Goal: Transaction & Acquisition: Subscribe to service/newsletter

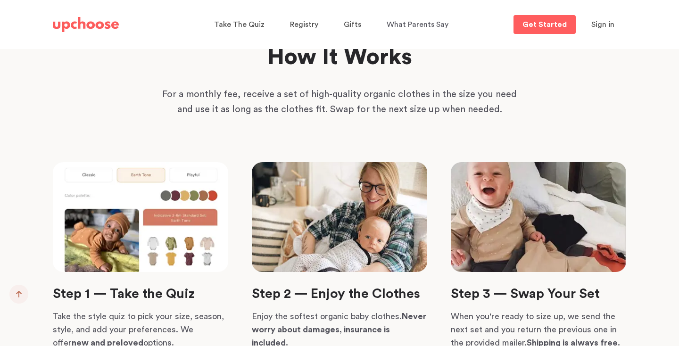
scroll to position [2104, 0]
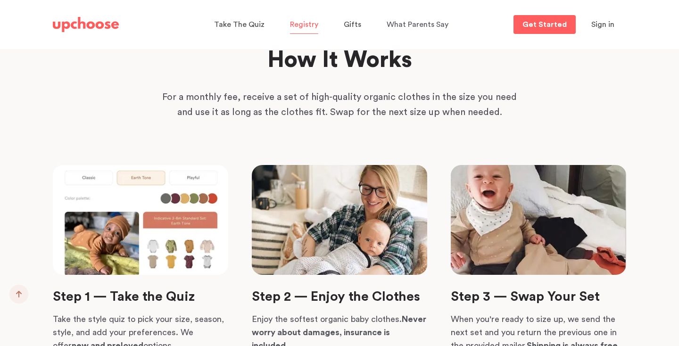
click at [306, 24] on span "Registry" at bounding box center [304, 25] width 28 height 8
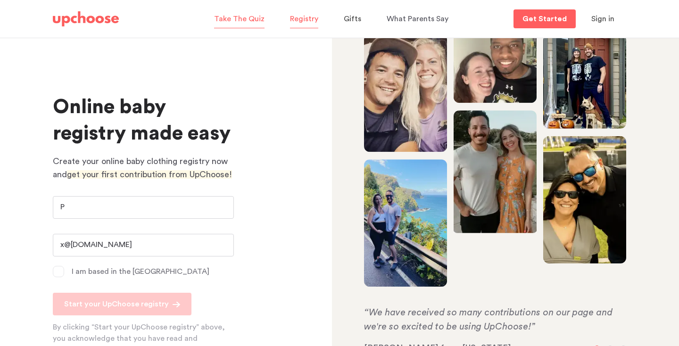
click at [245, 17] on span "Take The Quiz" at bounding box center [239, 19] width 50 height 8
click at [84, 18] on img at bounding box center [86, 18] width 66 height 15
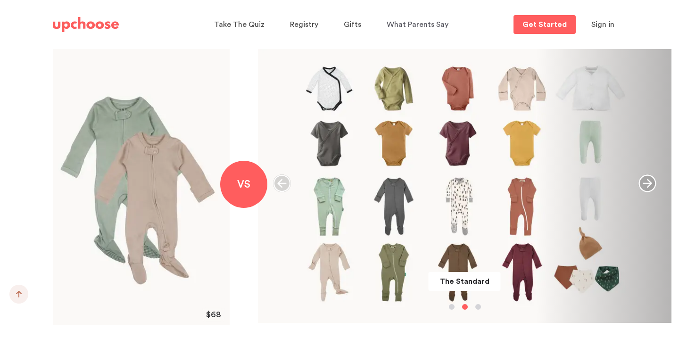
scroll to position [1084, 0]
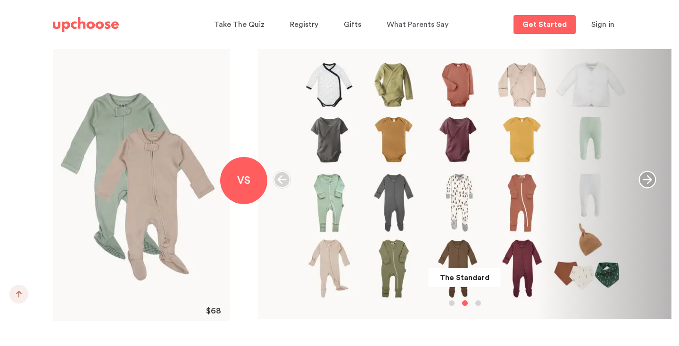
click at [651, 171] on icon "button" at bounding box center [648, 180] width 18 height 18
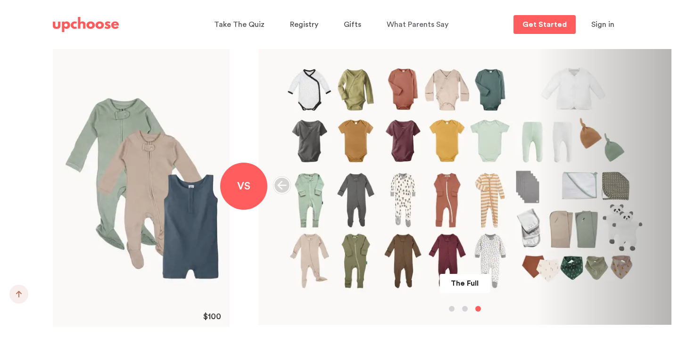
scroll to position [1082, 0]
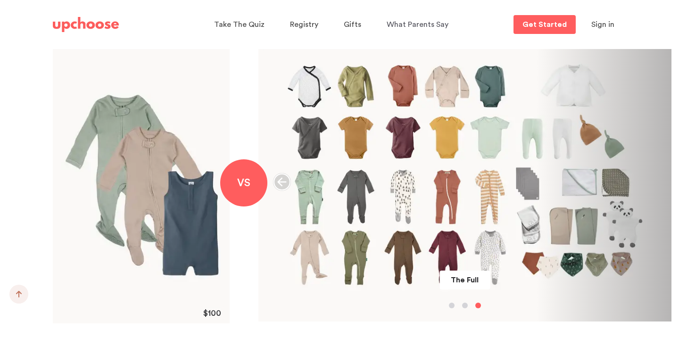
click at [283, 177] on icon "button" at bounding box center [282, 182] width 18 height 18
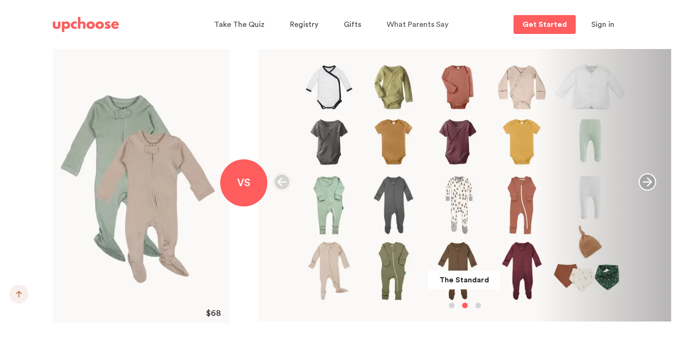
click at [283, 177] on icon "button" at bounding box center [282, 182] width 18 height 18
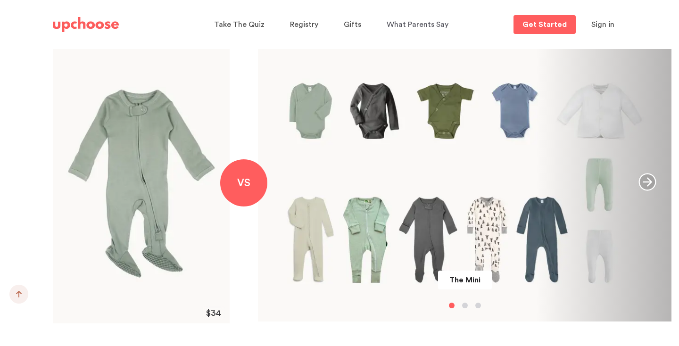
click at [643, 179] on icon "button" at bounding box center [648, 182] width 18 height 18
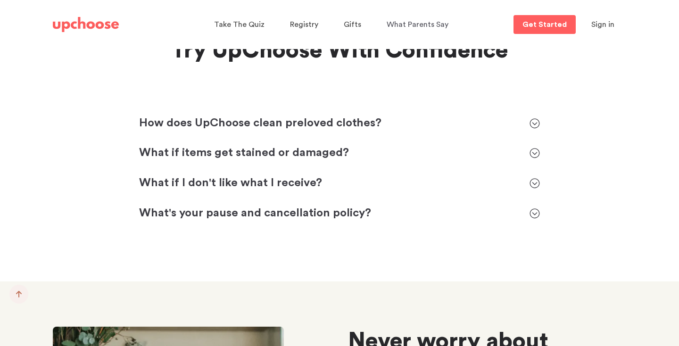
scroll to position [4252, 0]
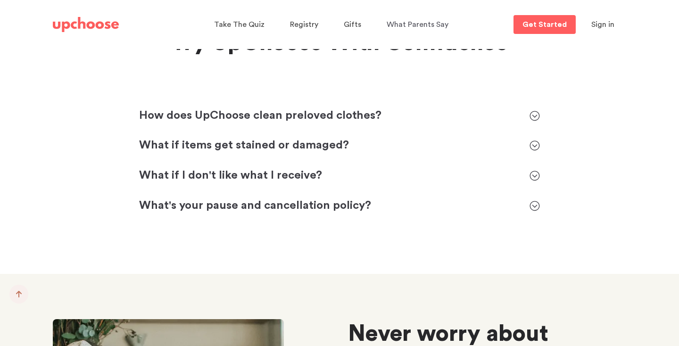
click at [537, 113] on icon at bounding box center [535, 116] width 10 height 10
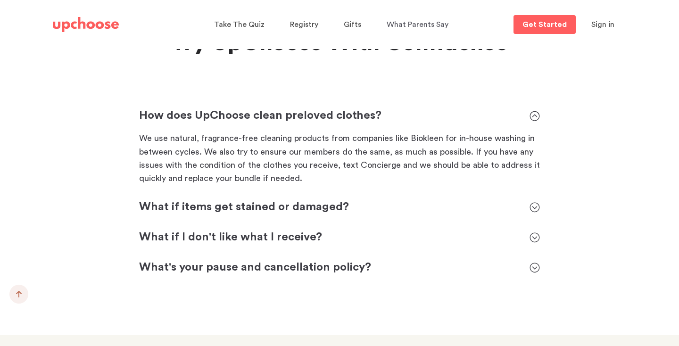
click at [537, 113] on icon at bounding box center [535, 116] width 10 height 10
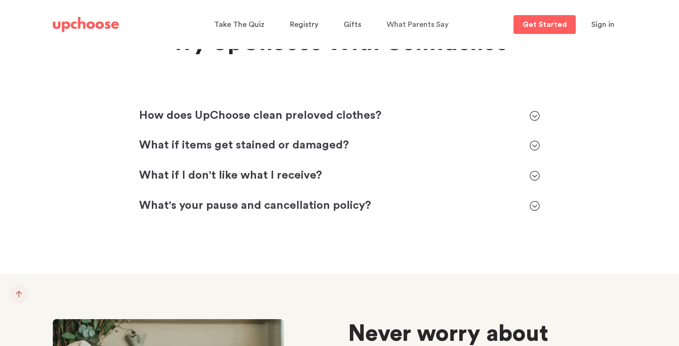
click at [534, 141] on icon at bounding box center [535, 146] width 10 height 10
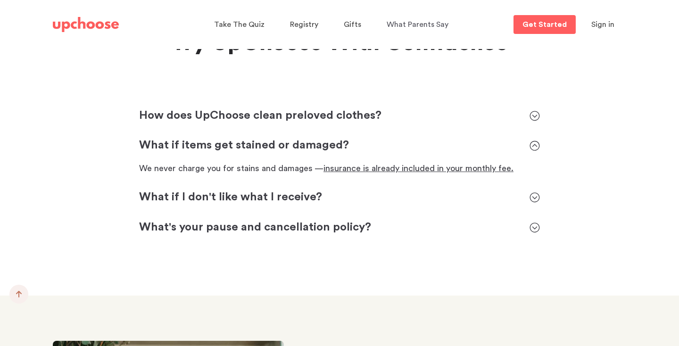
click at [534, 141] on icon at bounding box center [535, 146] width 10 height 10
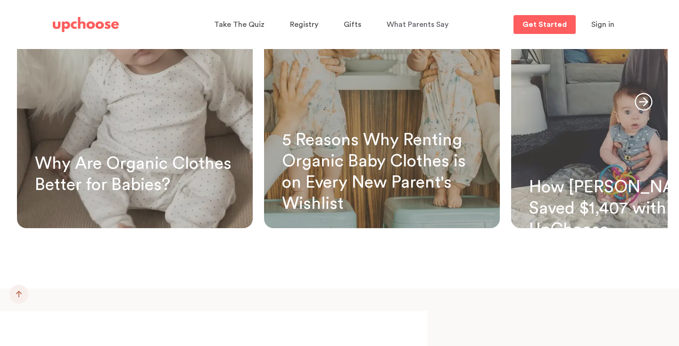
scroll to position [5666, 0]
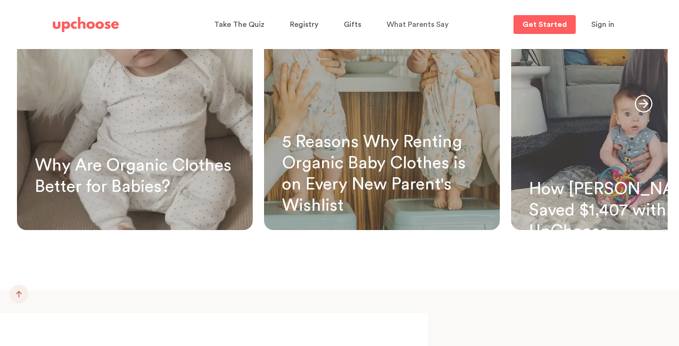
click at [424, 122] on link "two babies standing up and held by adults" at bounding box center [382, 88] width 236 height 283
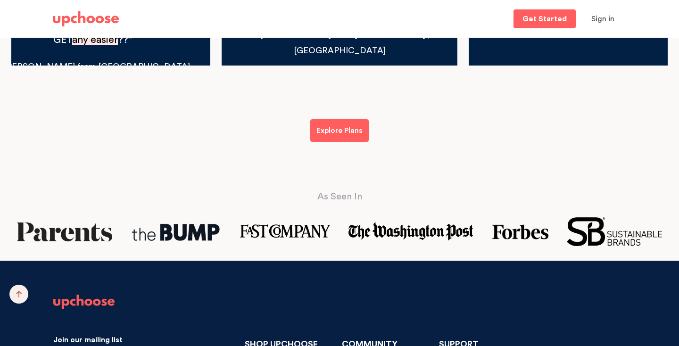
scroll to position [2559, 0]
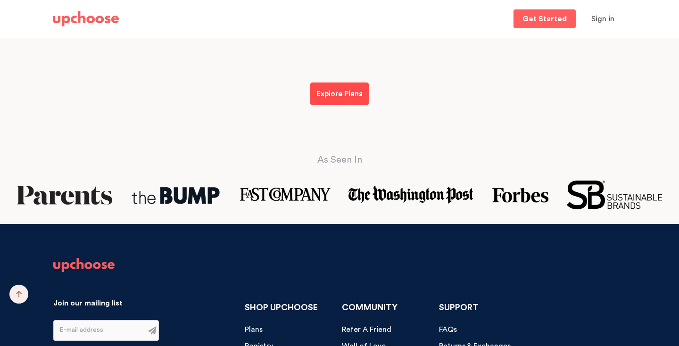
click at [347, 93] on p "Explore Plans" at bounding box center [340, 93] width 46 height 11
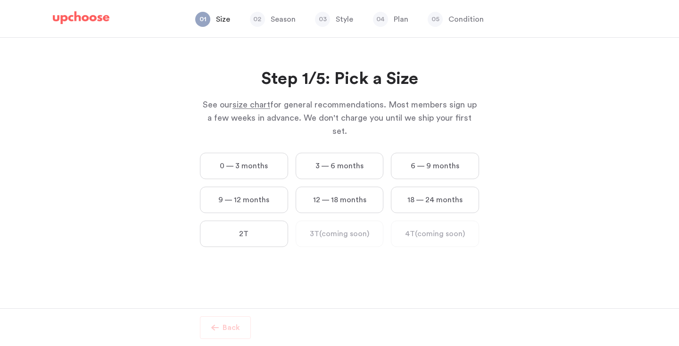
click at [246, 153] on label "0 — 3 months" at bounding box center [244, 166] width 88 height 26
click at [0, 0] on months "0 — 3 months" at bounding box center [0, 0] width 0 height 0
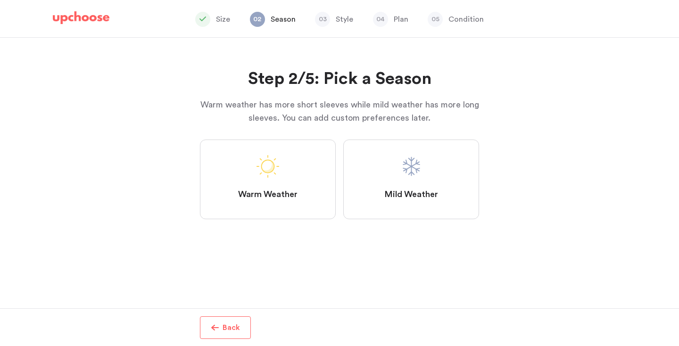
click at [398, 184] on label "Mild Weather" at bounding box center [411, 180] width 136 height 80
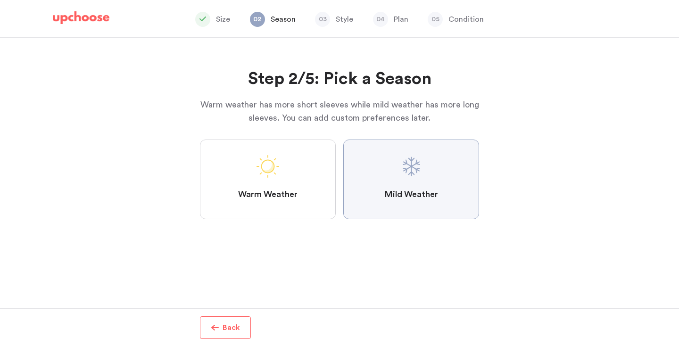
click at [0, 0] on Weather "Mild Weather" at bounding box center [0, 0] width 0 height 0
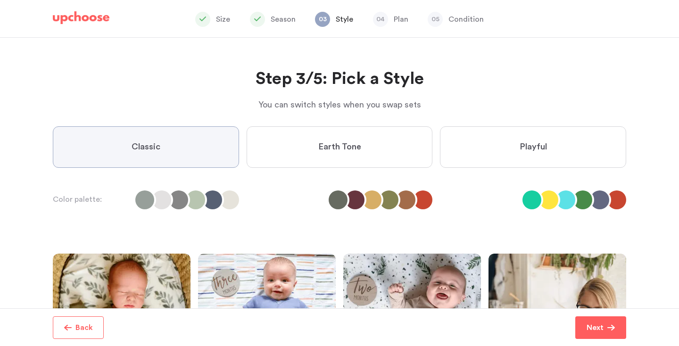
click at [552, 141] on label "Playful" at bounding box center [533, 147] width 186 height 42
click at [0, 0] on input "Playful" at bounding box center [0, 0] width 0 height 0
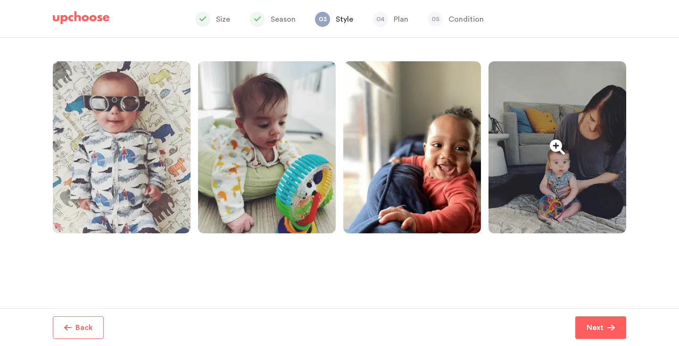
scroll to position [199, 0]
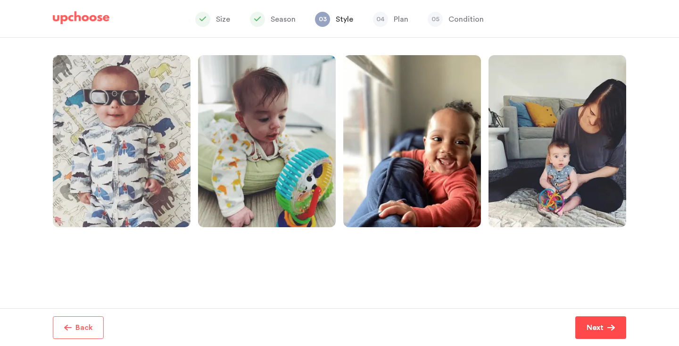
click at [587, 326] on p "Next" at bounding box center [595, 327] width 17 height 11
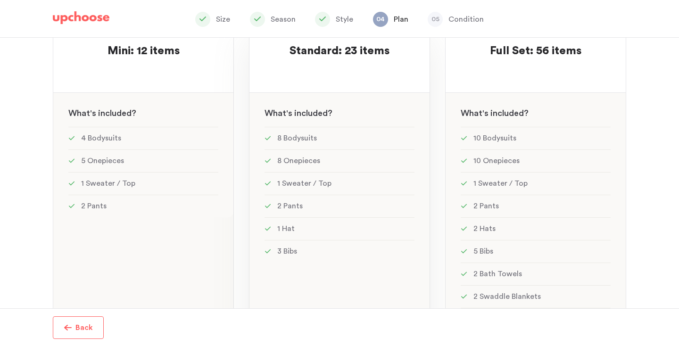
scroll to position [133, 0]
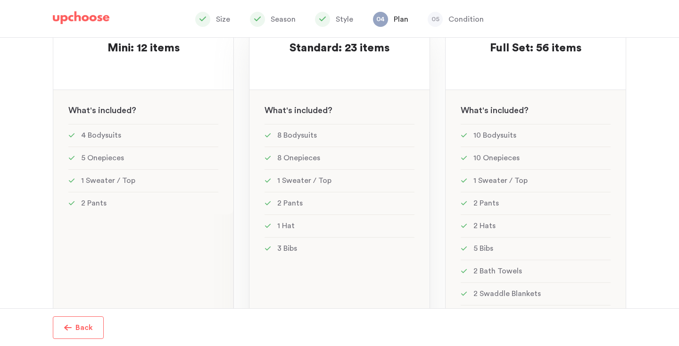
click at [340, 132] on li "8 Bodysuits" at bounding box center [340, 135] width 150 height 23
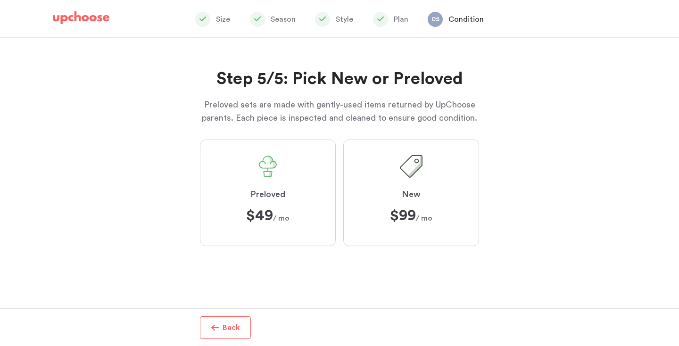
click at [283, 195] on span "Preloved" at bounding box center [267, 194] width 35 height 11
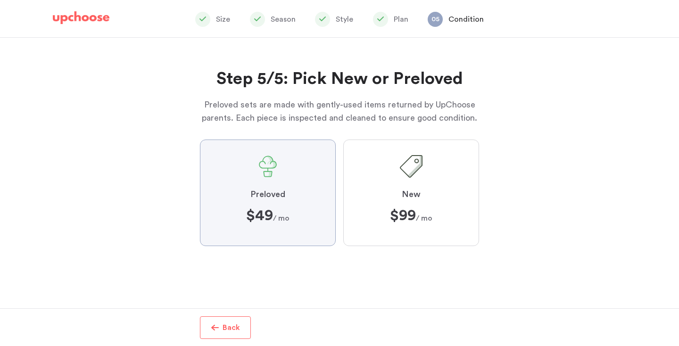
click at [0, 0] on input "Preloved $49 $49 / mo" at bounding box center [0, 0] width 0 height 0
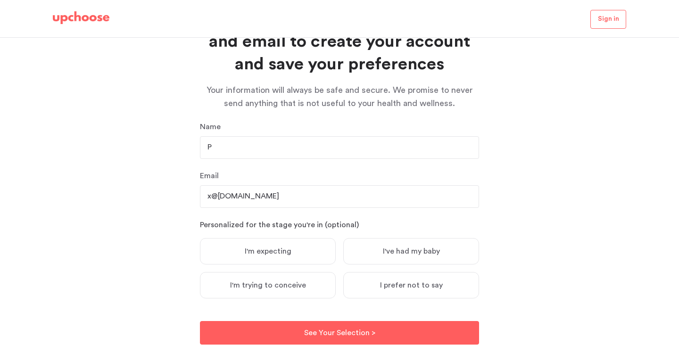
scroll to position [89, 0]
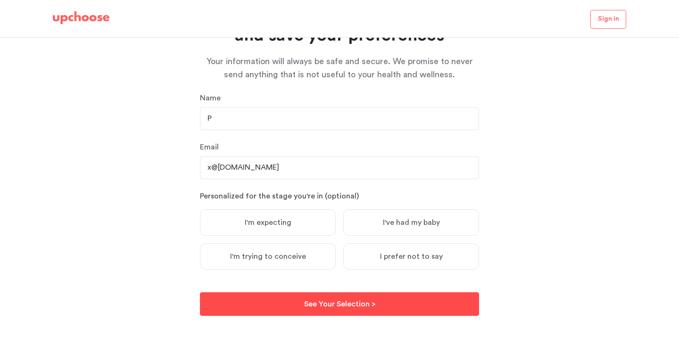
click at [331, 307] on p "See Your Selection >" at bounding box center [339, 304] width 71 height 11
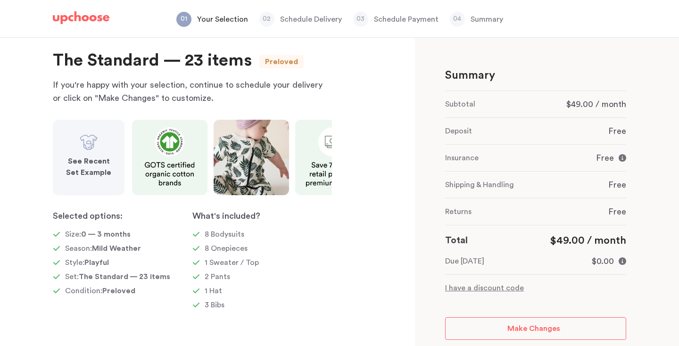
scroll to position [24, 0]
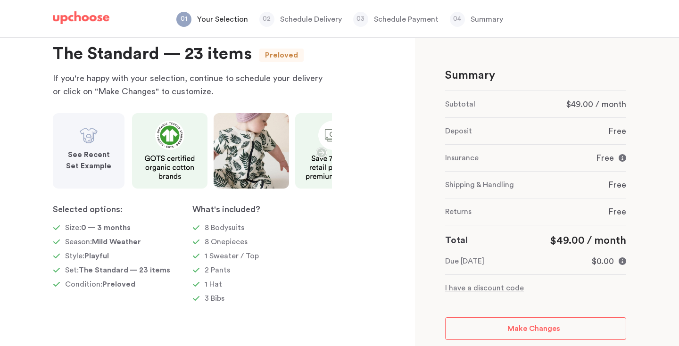
click at [93, 165] on strong "See Recent Set Example" at bounding box center [88, 160] width 45 height 19
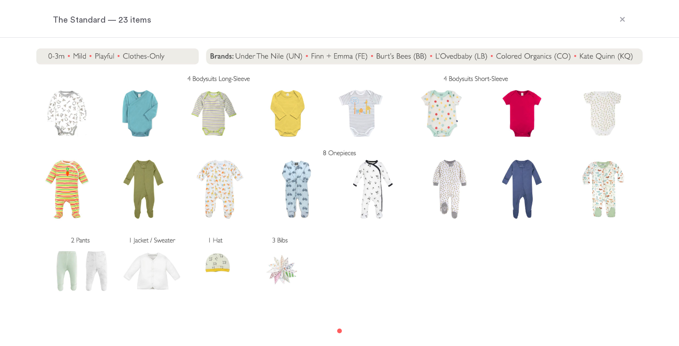
scroll to position [3, 0]
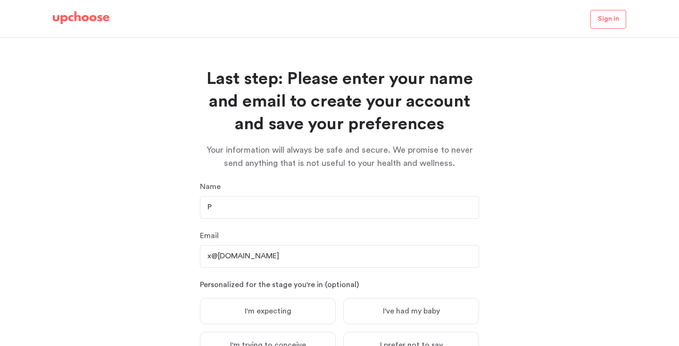
scroll to position [89, 0]
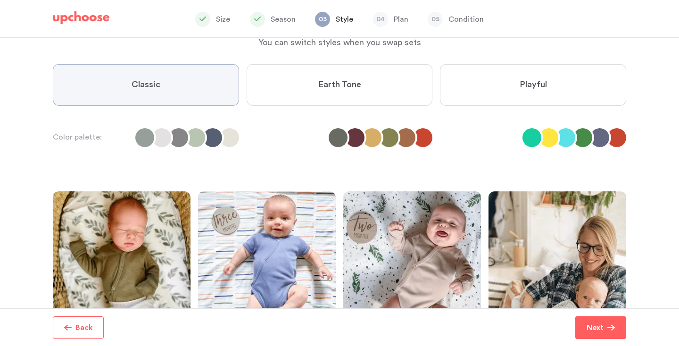
scroll to position [61, 0]
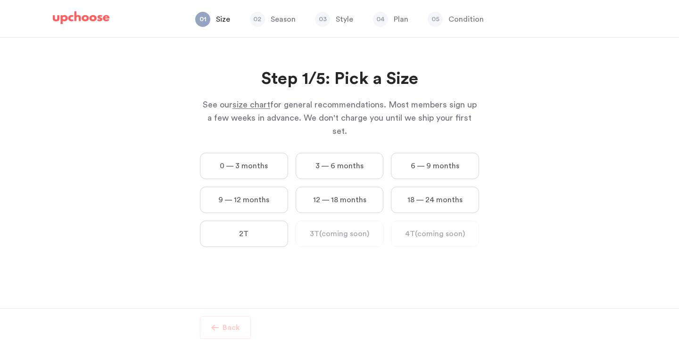
click at [364, 153] on label "3 — 6 months" at bounding box center [340, 166] width 88 height 26
click at [0, 0] on months "3 — 6 months" at bounding box center [0, 0] width 0 height 0
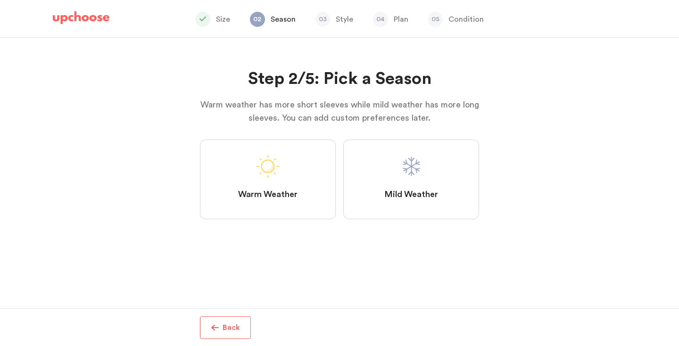
click at [398, 172] on label "Mild Weather" at bounding box center [411, 180] width 136 height 80
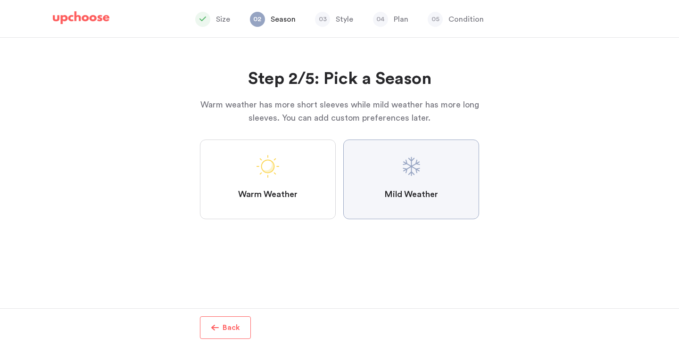
click at [0, 0] on Weather "Mild Weather" at bounding box center [0, 0] width 0 height 0
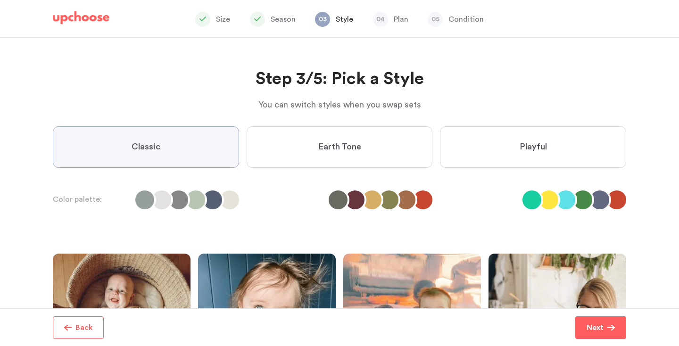
click at [533, 151] on span "Playful" at bounding box center [533, 147] width 27 height 11
click at [0, 0] on input "Playful" at bounding box center [0, 0] width 0 height 0
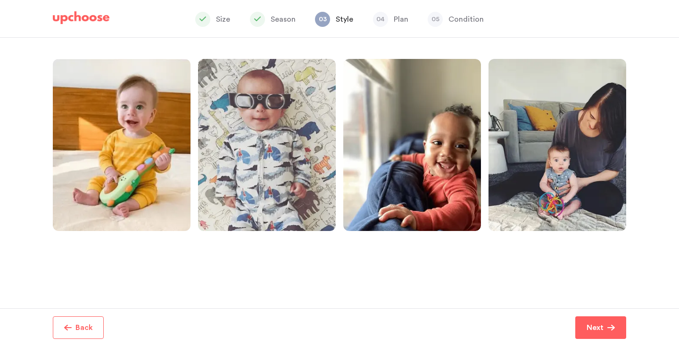
scroll to position [199, 0]
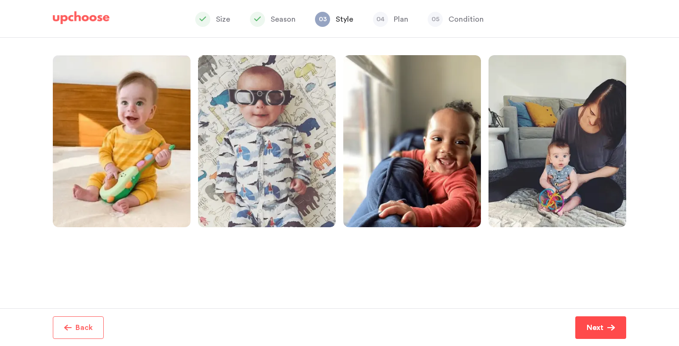
click at [600, 325] on p "Next" at bounding box center [595, 327] width 17 height 11
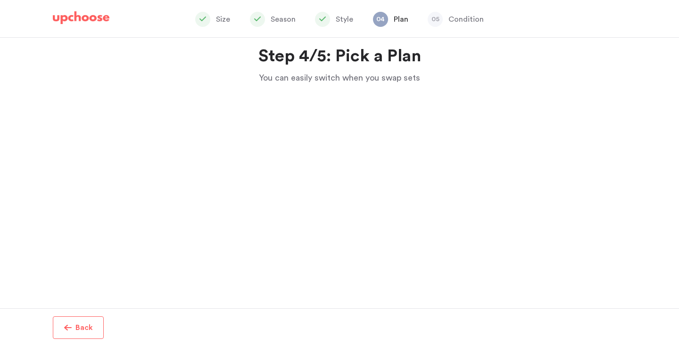
scroll to position [27, 0]
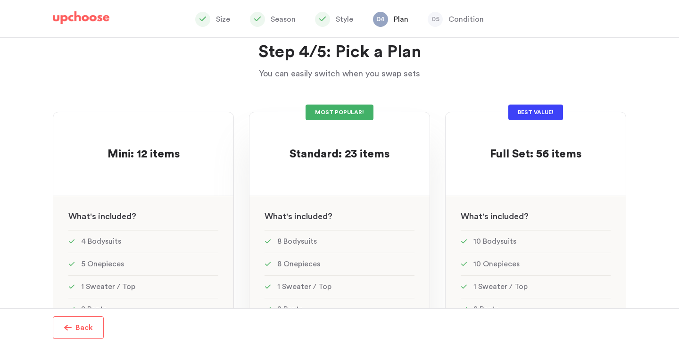
click at [333, 198] on div "See w W hat's included ?" at bounding box center [340, 213] width 180 height 34
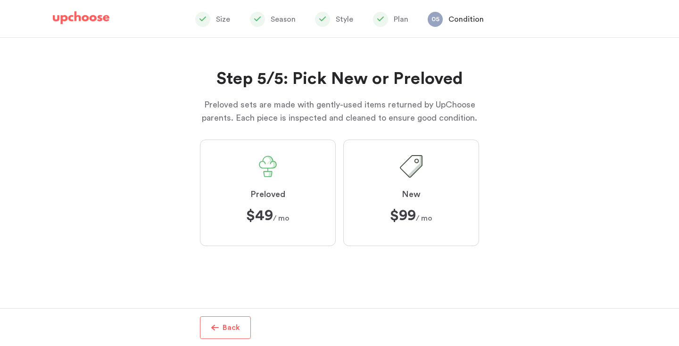
scroll to position [264, 0]
click at [271, 190] on span "Preloved" at bounding box center [267, 194] width 35 height 11
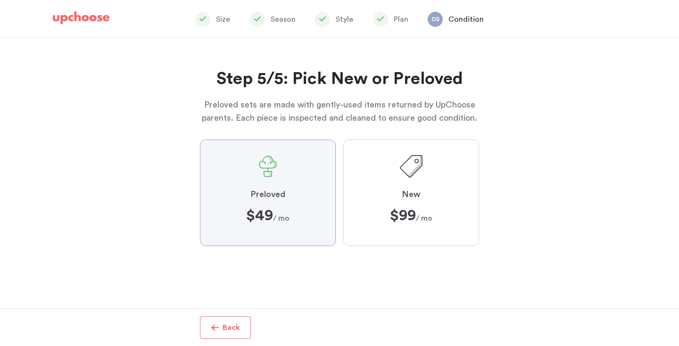
click at [0, 0] on input "Preloved $49 $49 / mo" at bounding box center [0, 0] width 0 height 0
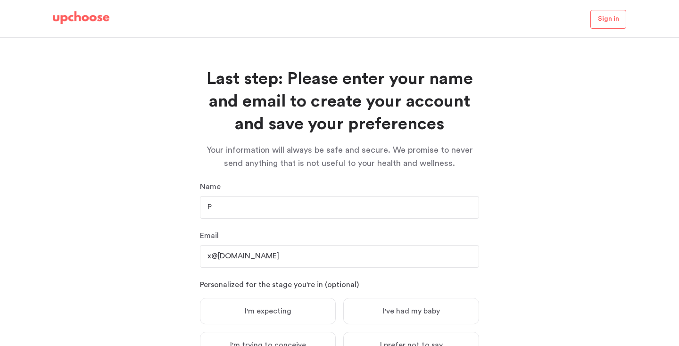
scroll to position [89, 0]
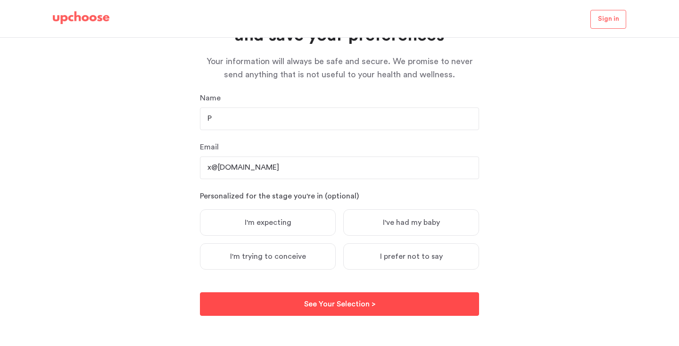
click at [308, 303] on p "See Your Selection >" at bounding box center [339, 304] width 71 height 11
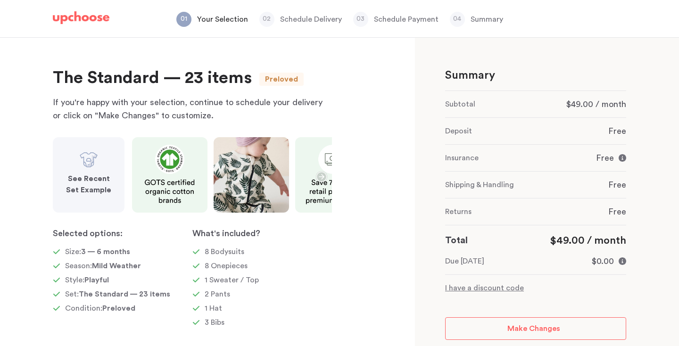
click at [100, 171] on div "See Recent Set Example" at bounding box center [88, 184] width 49 height 30
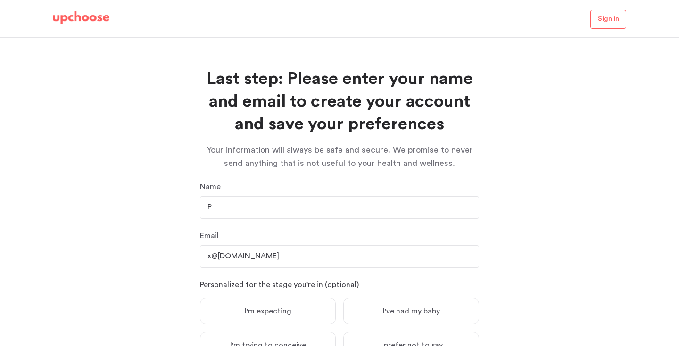
scroll to position [89, 0]
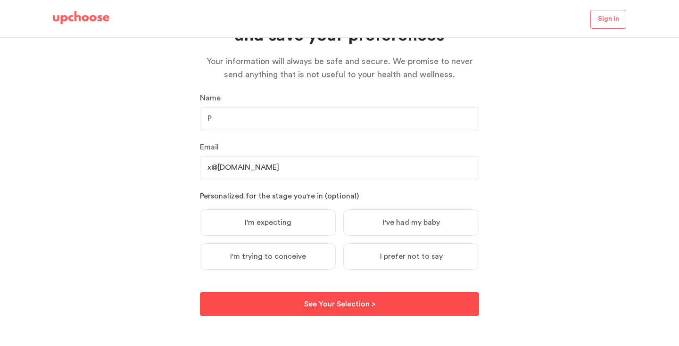
click at [388, 315] on button "See Your Selection > See Your Selection >" at bounding box center [339, 304] width 279 height 24
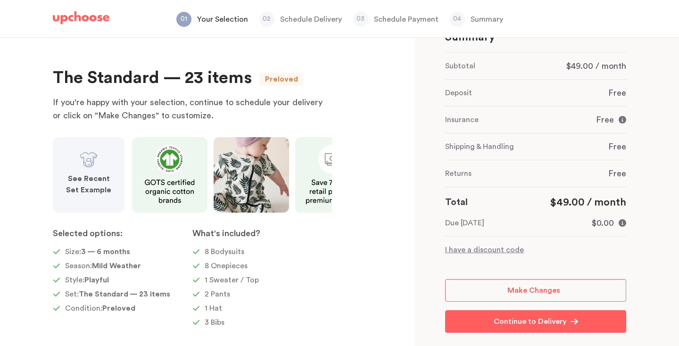
scroll to position [55, 0]
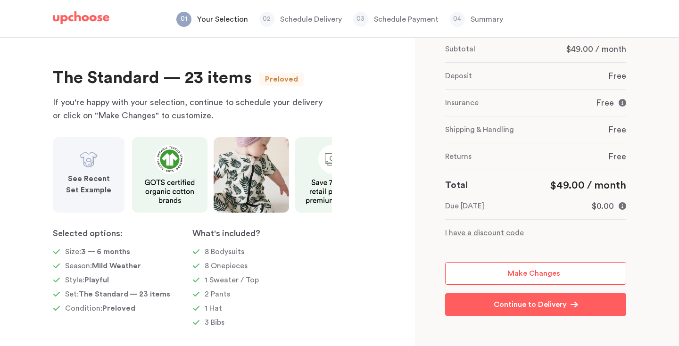
click at [501, 277] on link "Make Changes" at bounding box center [535, 273] width 181 height 23
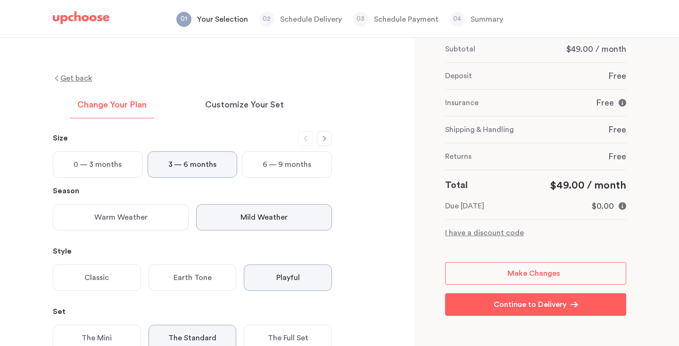
click at [326, 144] on button "button" at bounding box center [324, 138] width 15 height 15
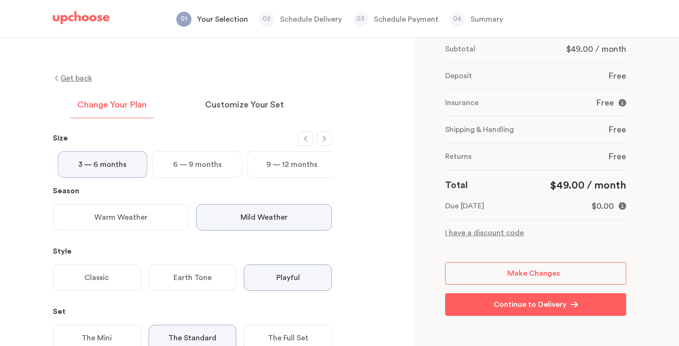
click at [326, 140] on icon "button" at bounding box center [325, 139] width 8 height 8
click at [301, 159] on p "12 — 18 months" at bounding box center [286, 164] width 53 height 11
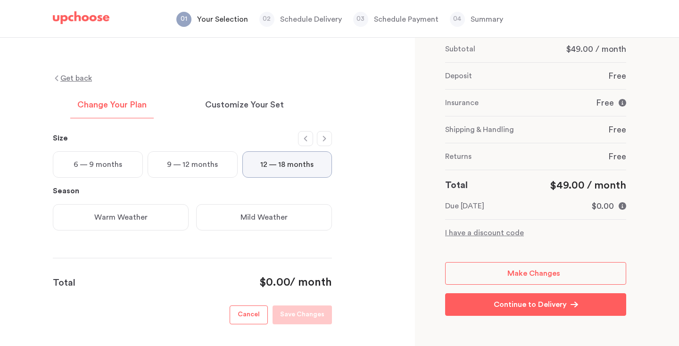
click at [172, 164] on p "9 — 12 months" at bounding box center [192, 164] width 51 height 11
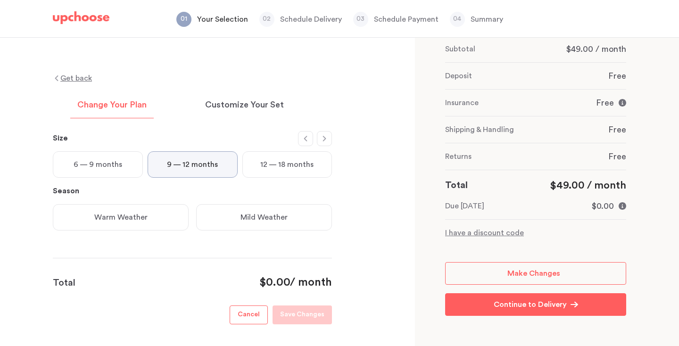
click at [108, 167] on p "6 — 9 months" at bounding box center [98, 164] width 49 height 11
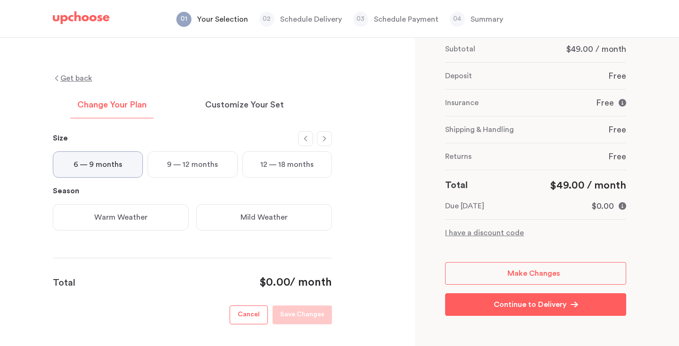
scroll to position [33, 0]
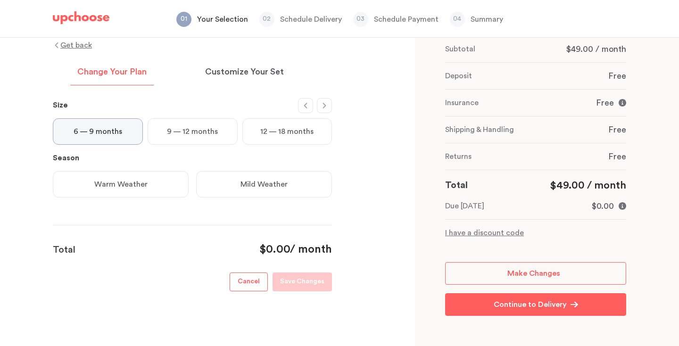
click at [242, 183] on p "Mild Weather" at bounding box center [264, 184] width 47 height 11
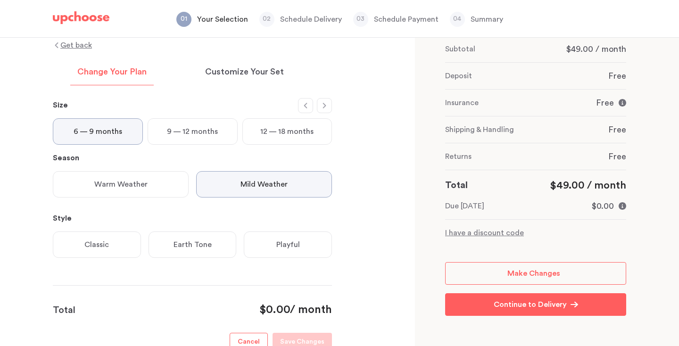
click at [268, 256] on div "Playful" at bounding box center [288, 245] width 88 height 26
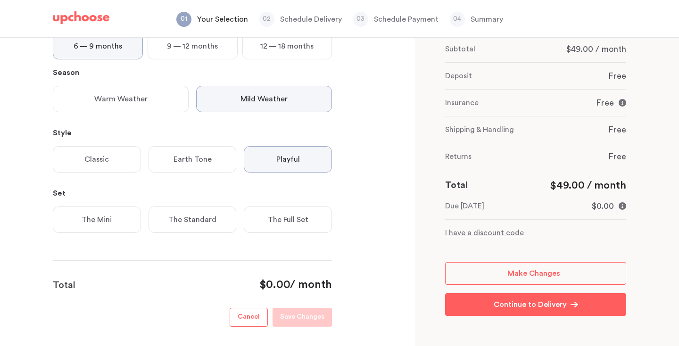
scroll to position [132, 0]
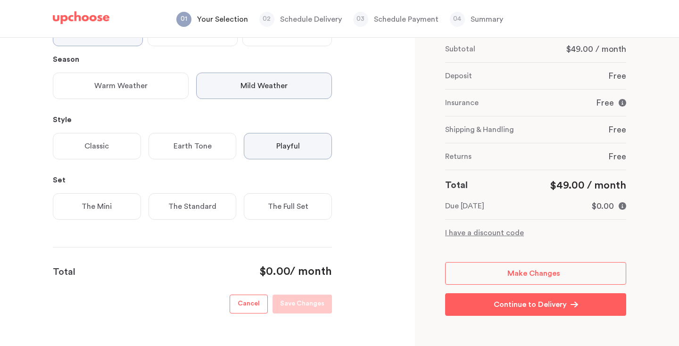
click at [204, 205] on p "The Standard" at bounding box center [192, 206] width 48 height 11
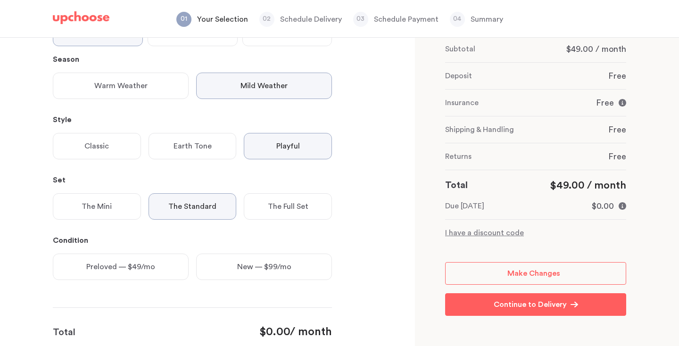
scroll to position [214, 0]
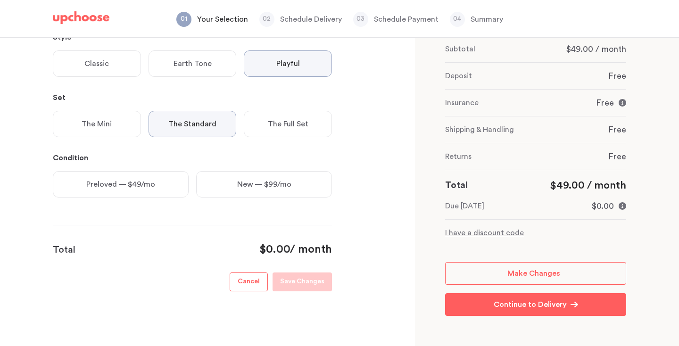
click at [163, 180] on div "Preloved — $49/mo" at bounding box center [121, 184] width 136 height 26
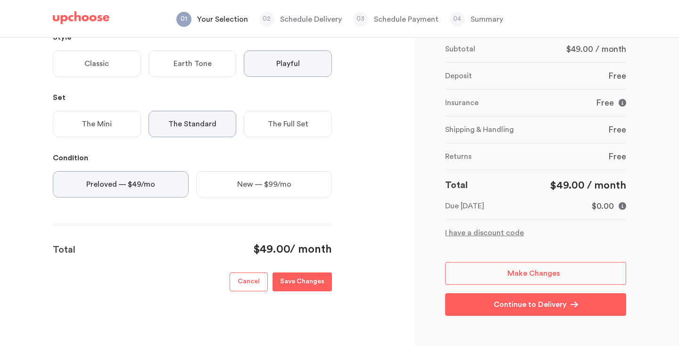
click at [321, 289] on button "Save Changes" at bounding box center [302, 282] width 59 height 19
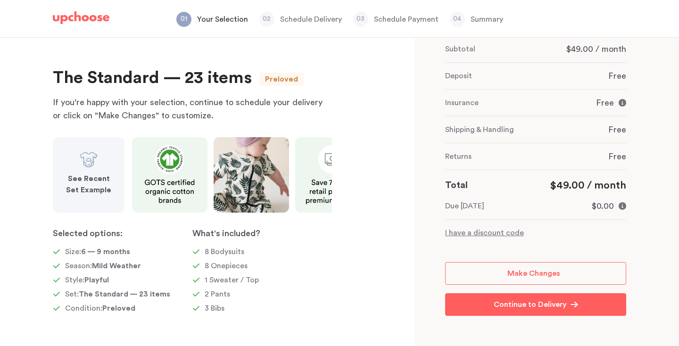
click at [97, 167] on img at bounding box center [88, 159] width 19 height 19
